Goal: Task Accomplishment & Management: Complete application form

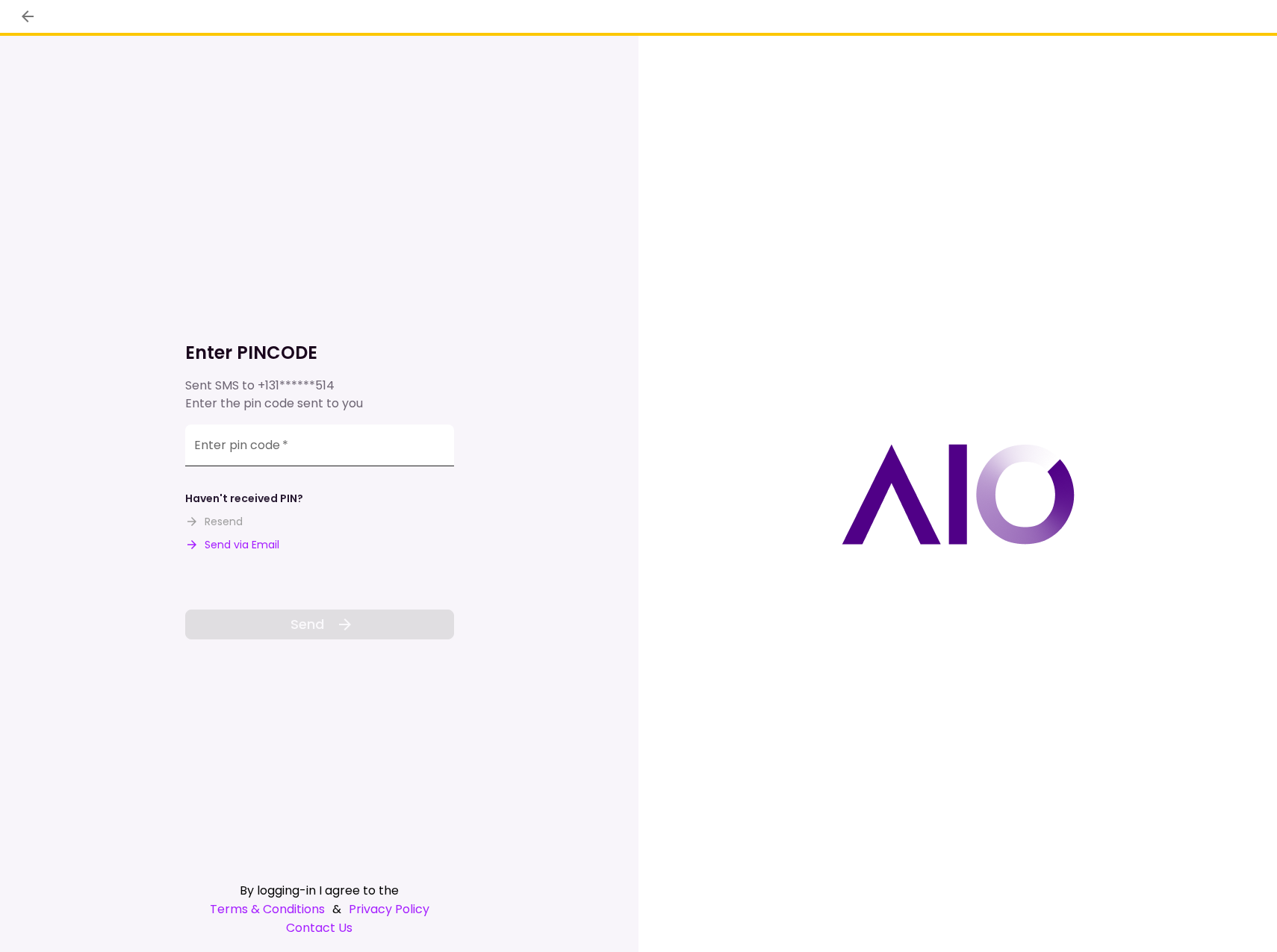
click at [242, 447] on input "Enter pin code   *" at bounding box center [320, 445] width 269 height 41
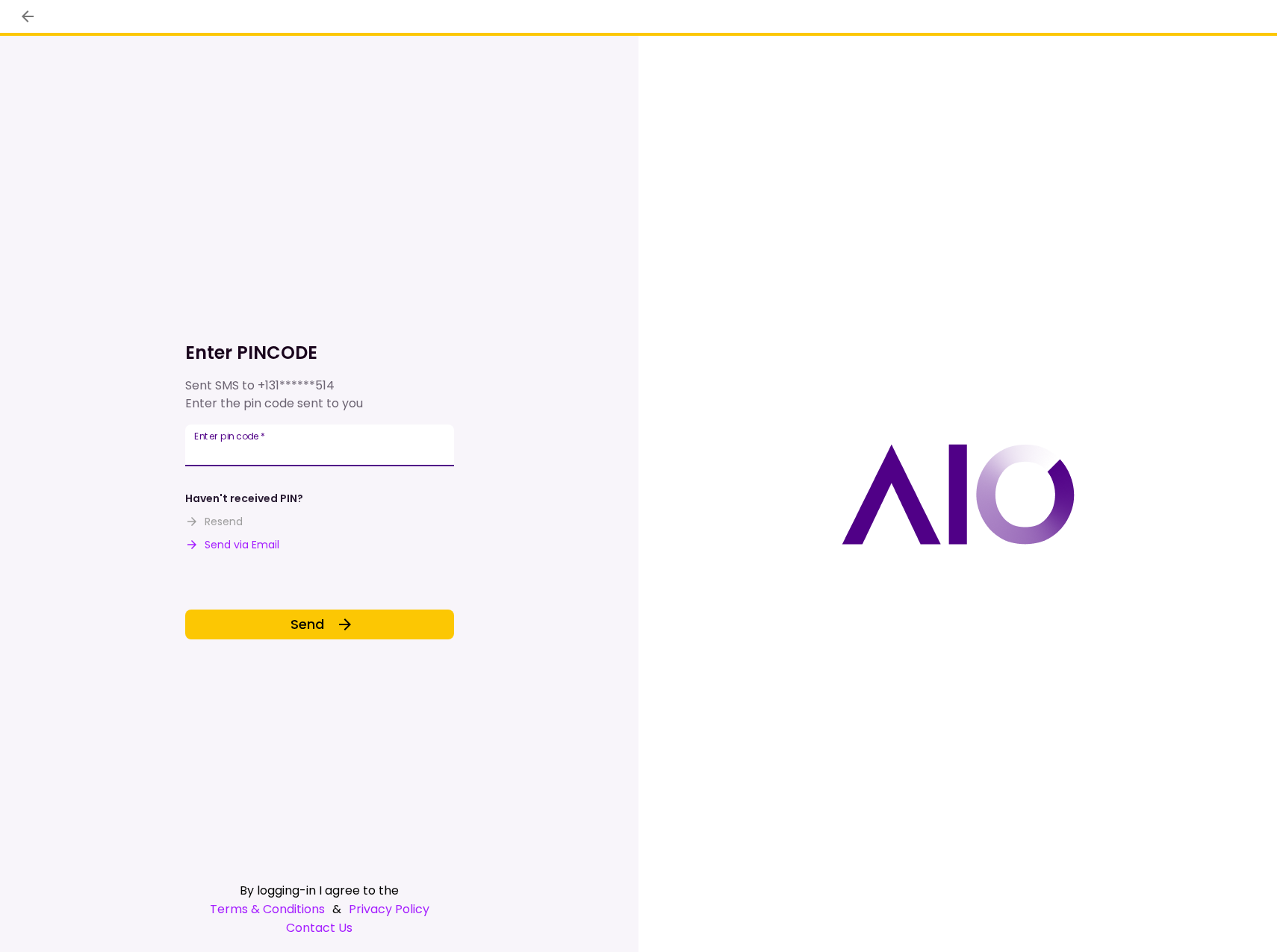
type input "******"
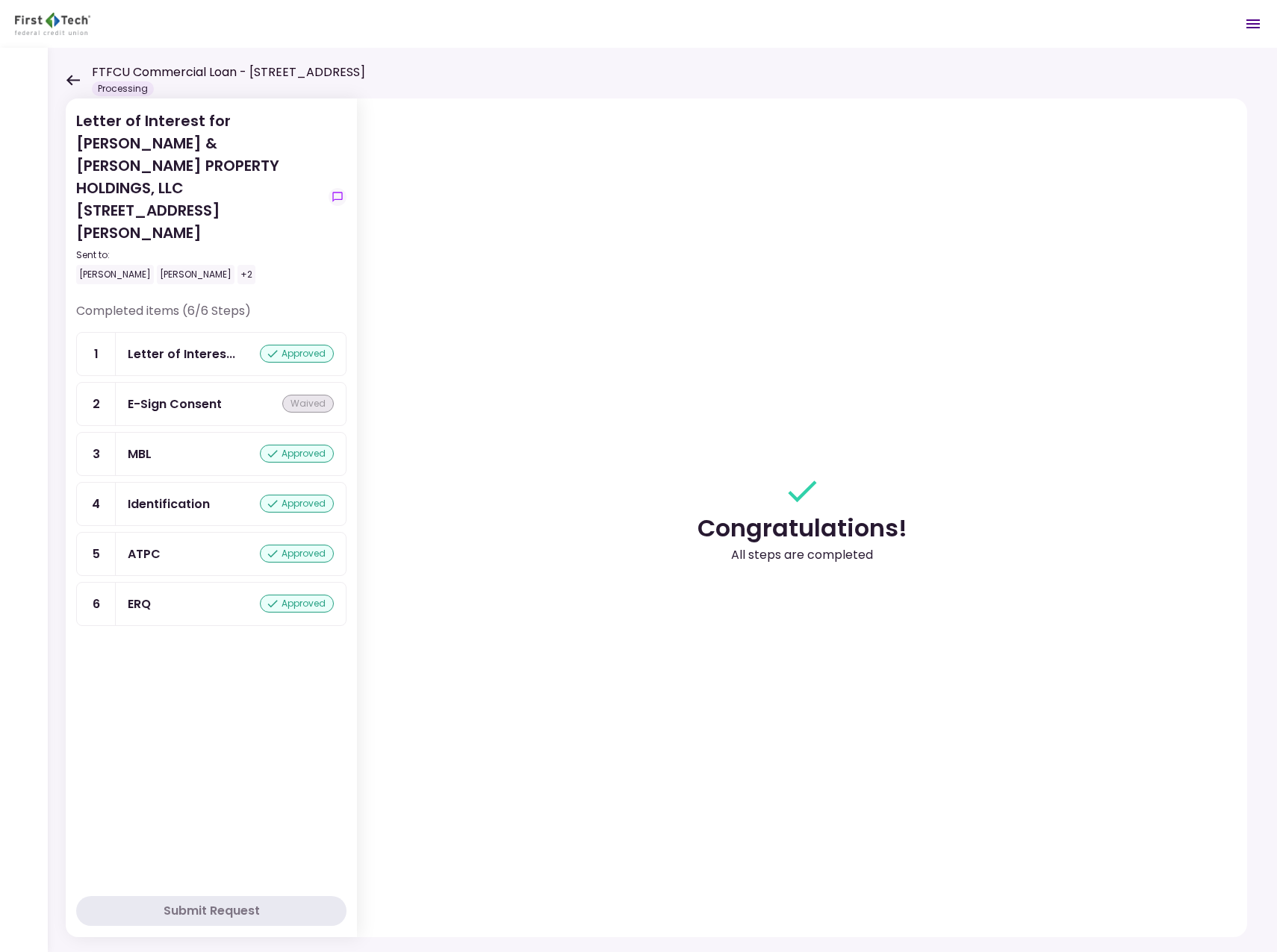
click at [71, 80] on icon at bounding box center [73, 79] width 13 height 11
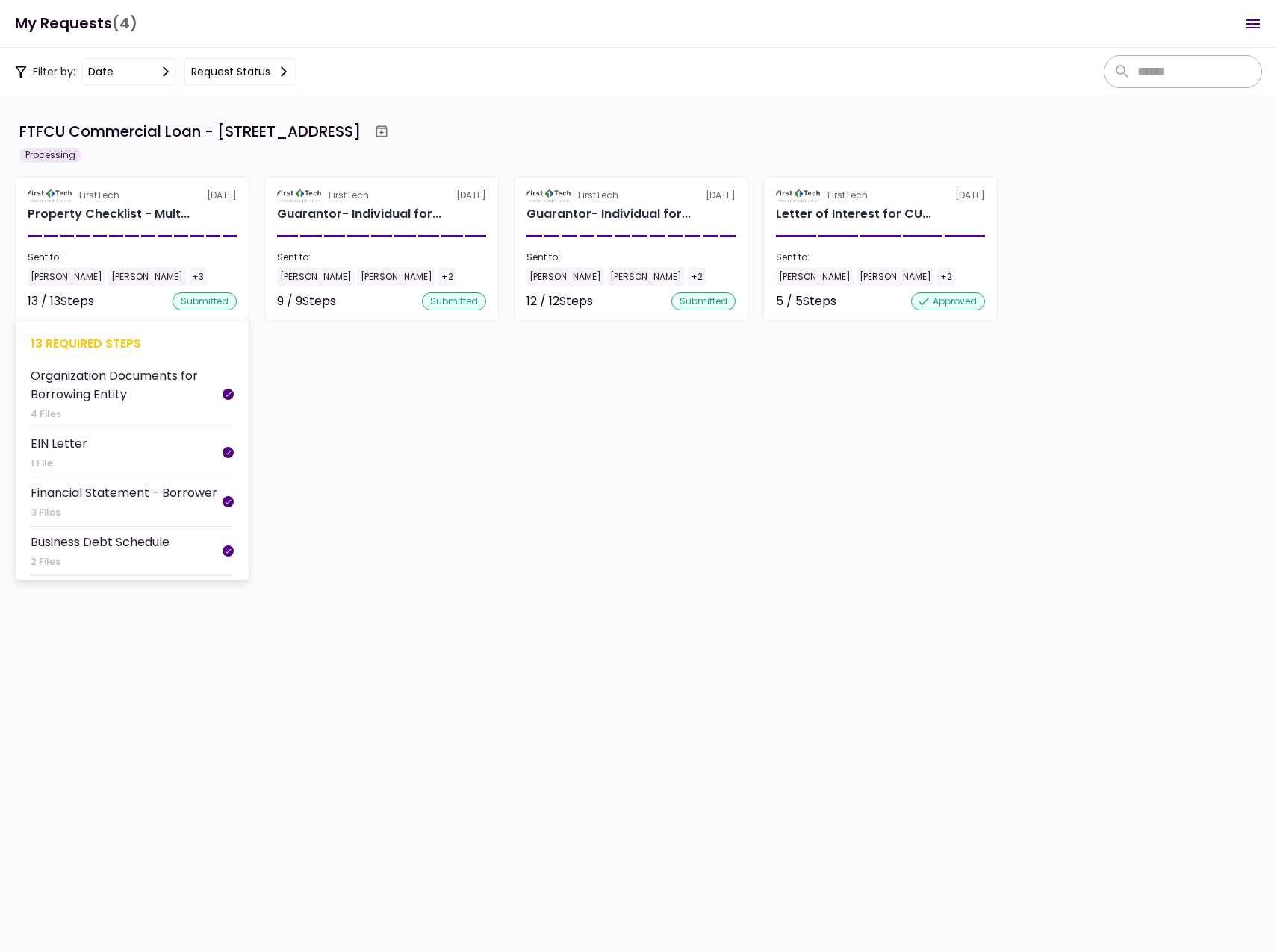
click at [51, 277] on div "[PERSON_NAME]" at bounding box center [66, 276] width 78 height 19
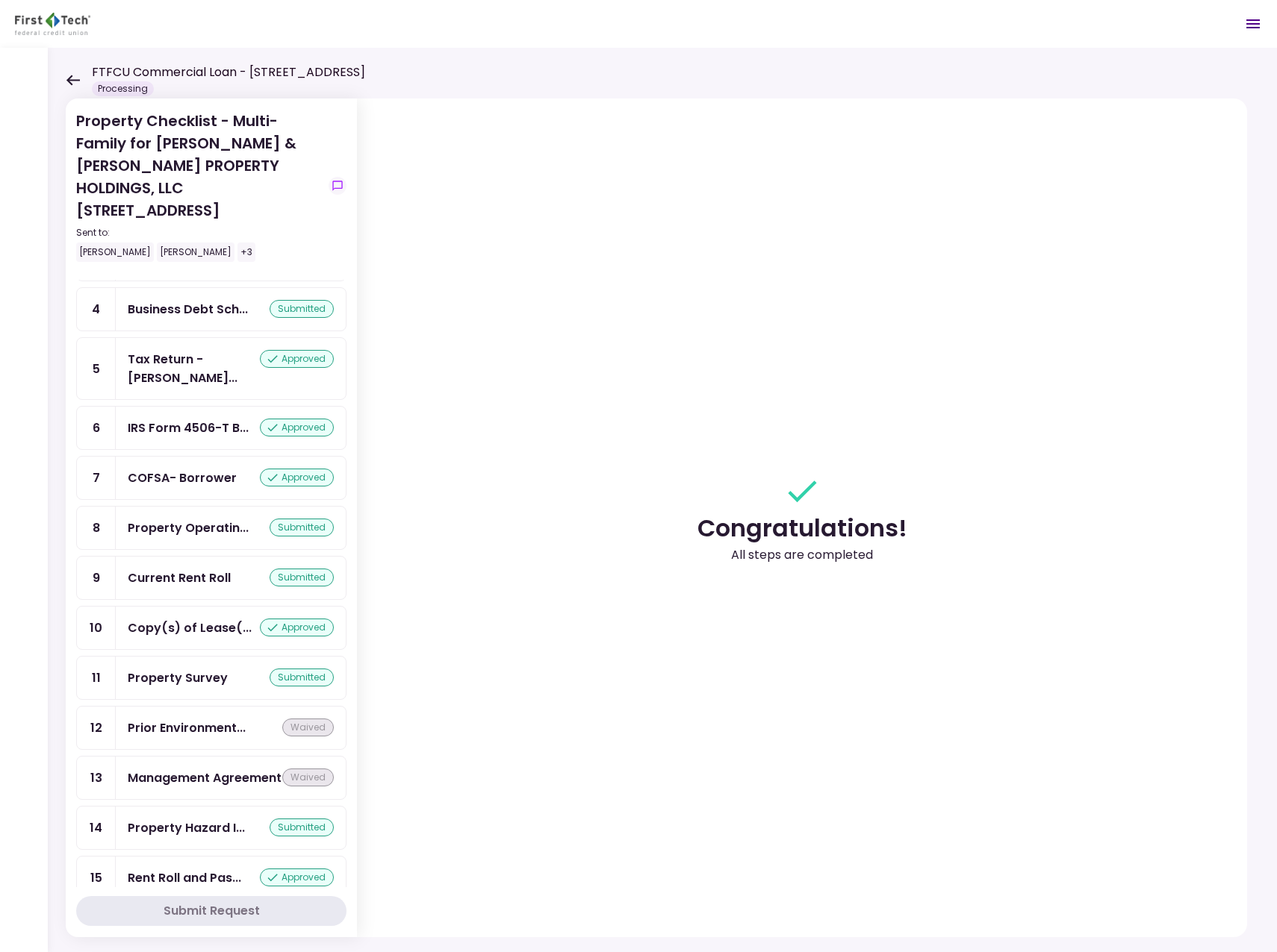
scroll to position [176, 0]
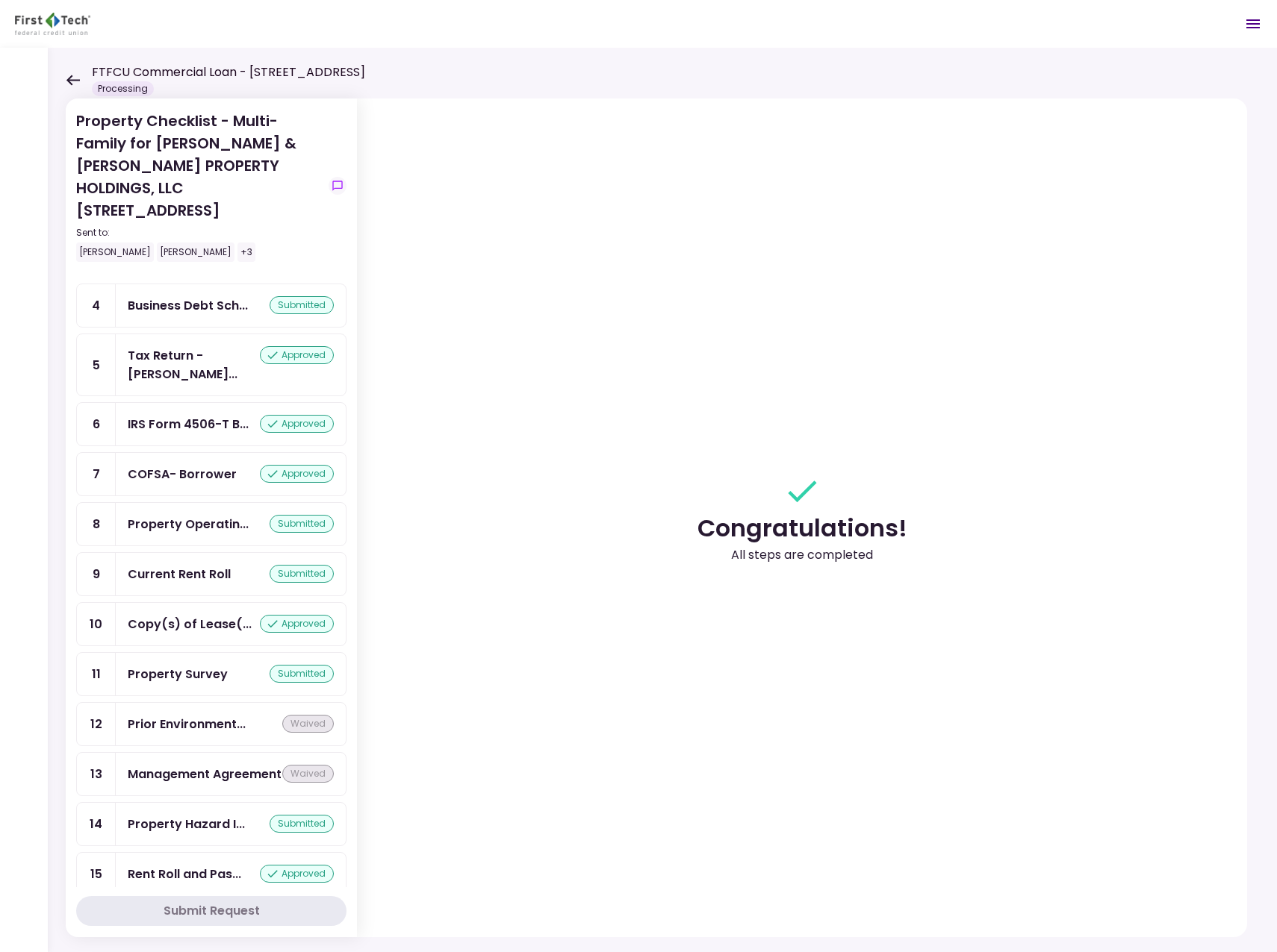
click at [73, 79] on icon at bounding box center [73, 79] width 13 height 11
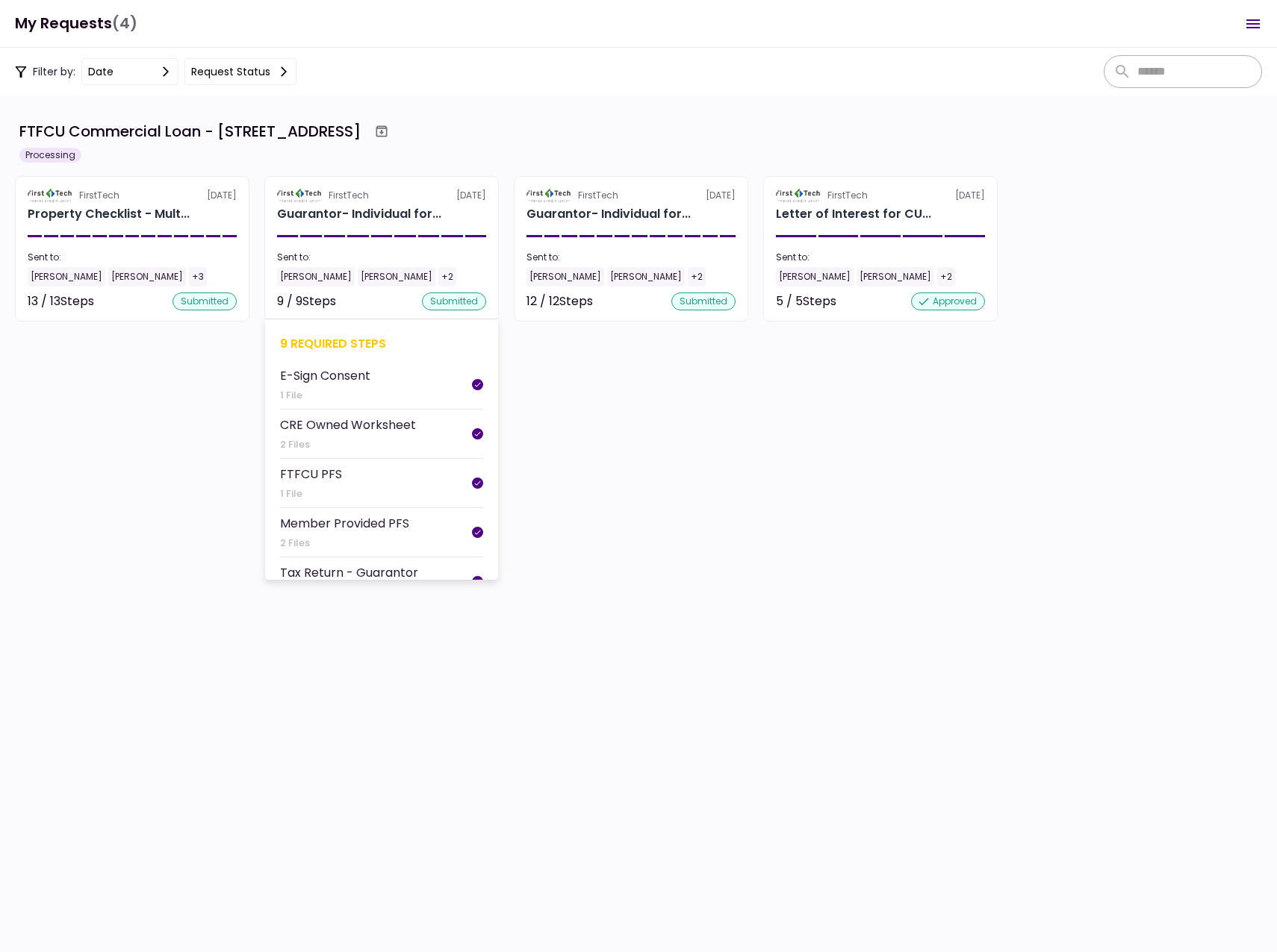
click at [308, 276] on div "[PERSON_NAME]" at bounding box center [316, 276] width 78 height 19
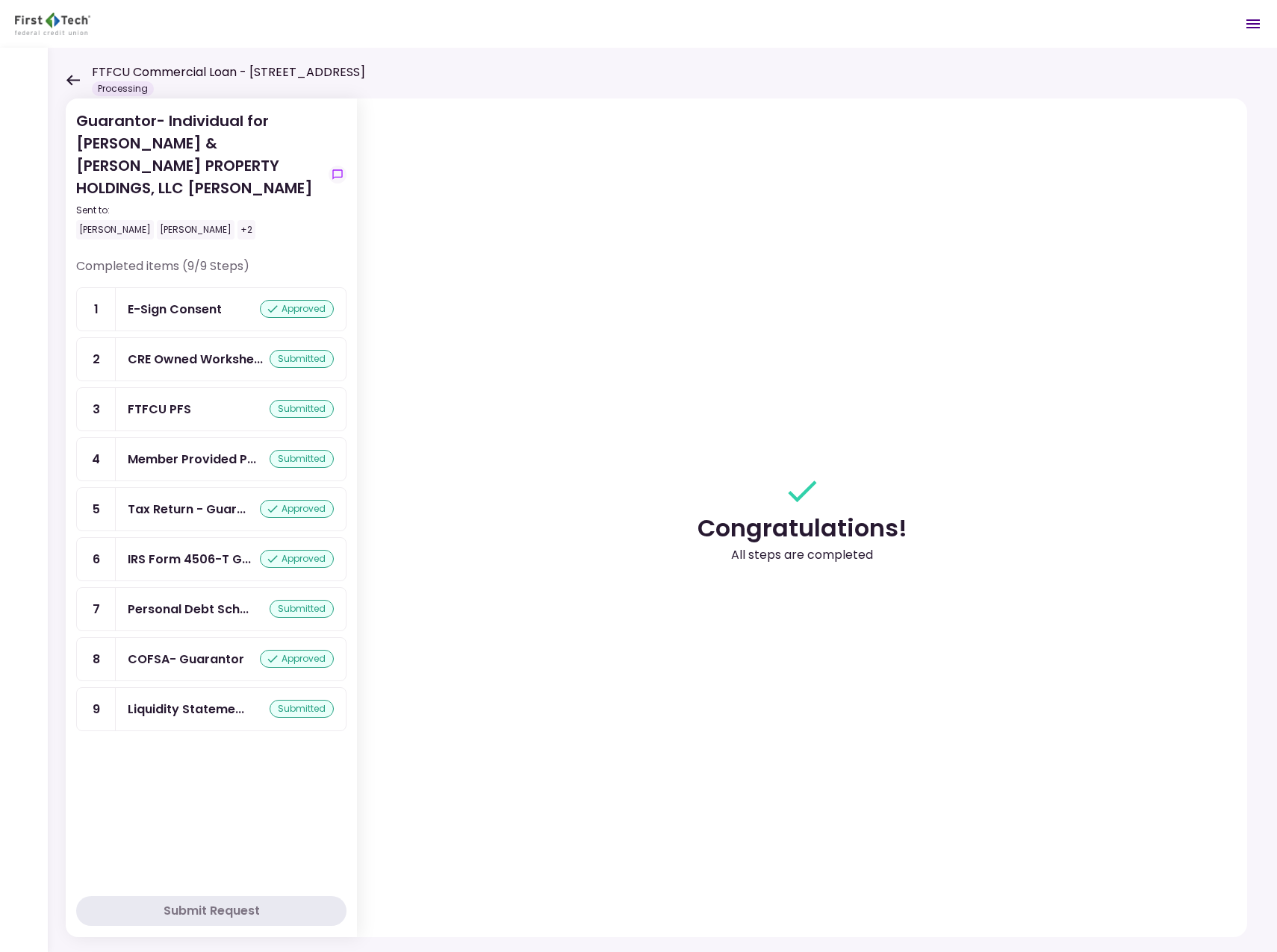
click at [72, 79] on icon at bounding box center [72, 80] width 14 height 12
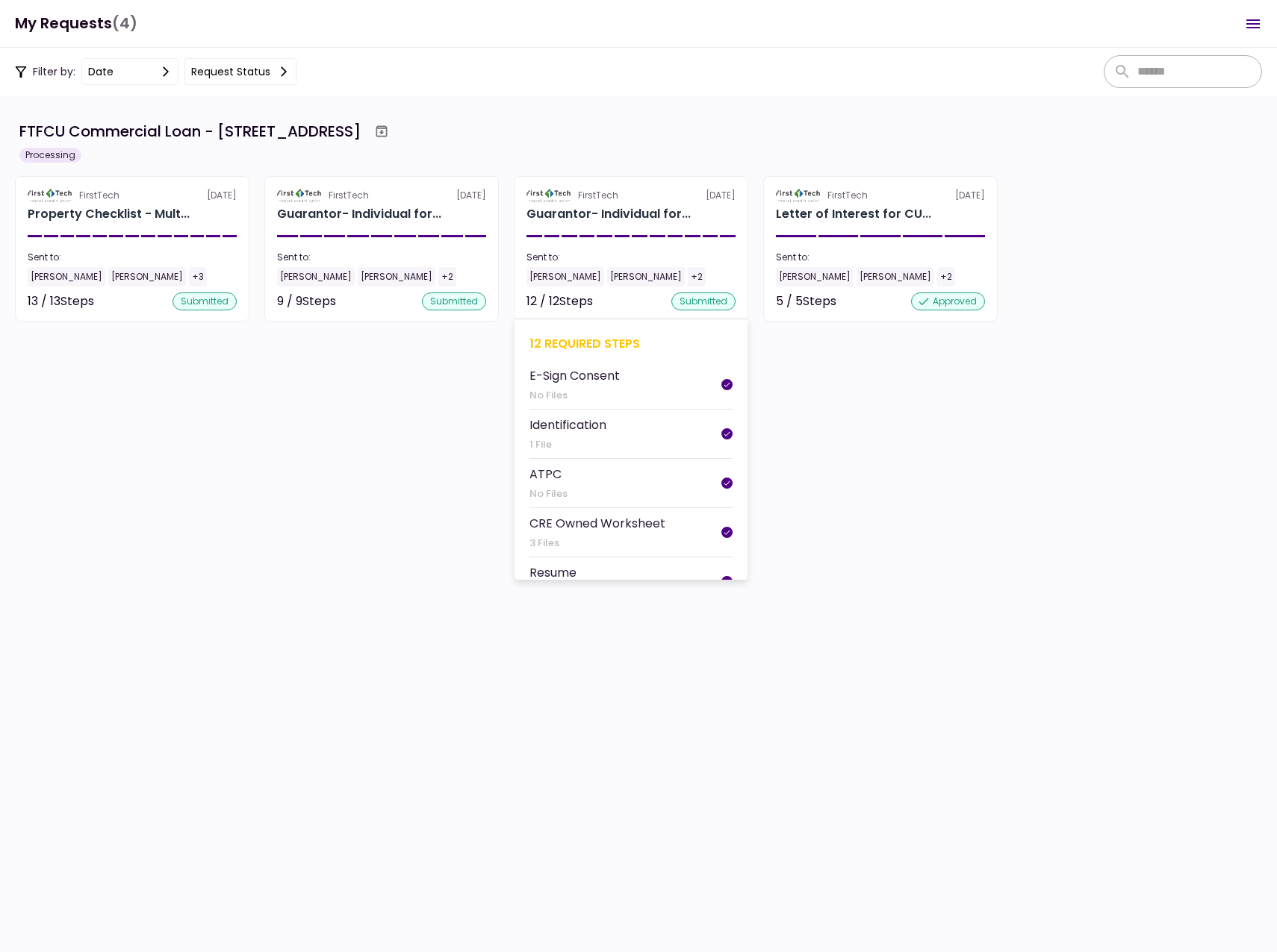
click at [546, 276] on div "[PERSON_NAME]" at bounding box center [566, 276] width 78 height 19
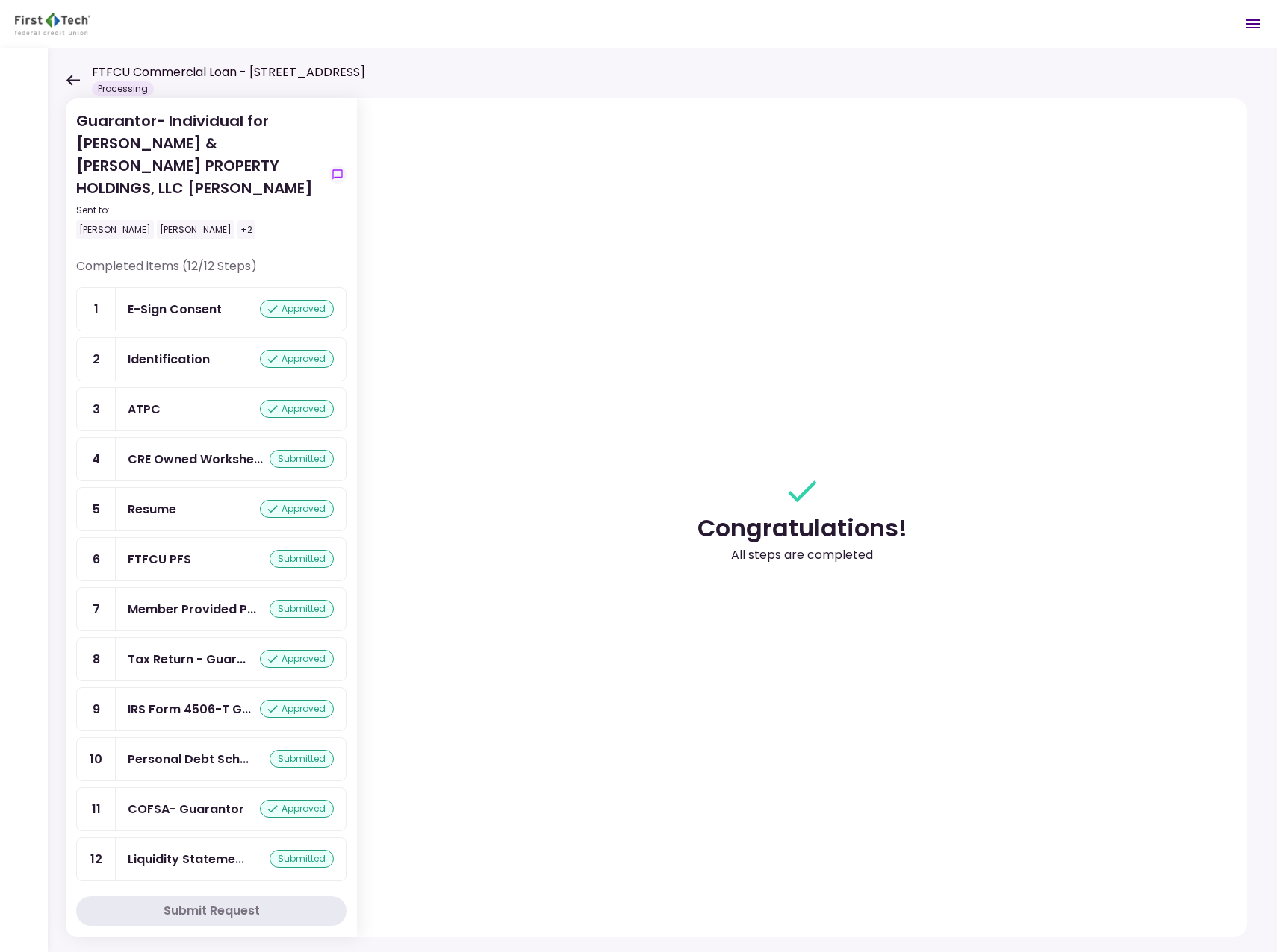
click at [70, 83] on icon at bounding box center [73, 79] width 13 height 11
